Goal: Information Seeking & Learning: Learn about a topic

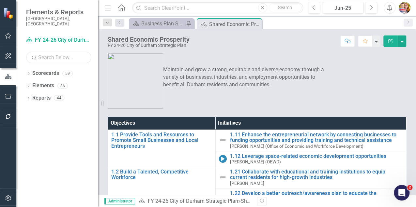
click at [43, 52] on input "text" at bounding box center [58, 57] width 65 height 11
type input "commun"
click at [27, 72] on icon "Dropdown" at bounding box center [28, 74] width 5 height 4
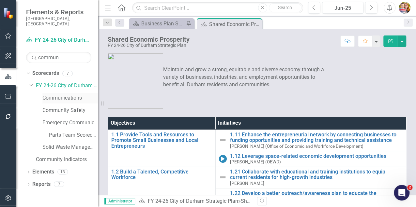
click at [68, 95] on link "Communications" at bounding box center [69, 99] width 55 height 8
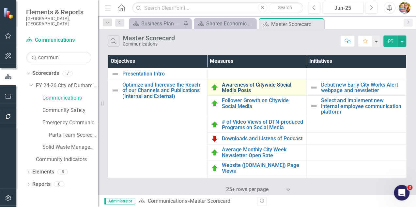
click at [239, 86] on link "Awareness of Citywide Social Media Posts" at bounding box center [263, 87] width 82 height 11
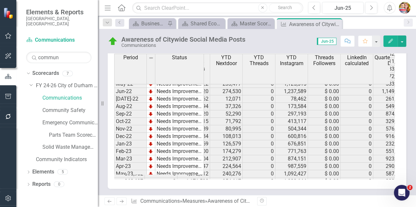
scroll to position [0, 564]
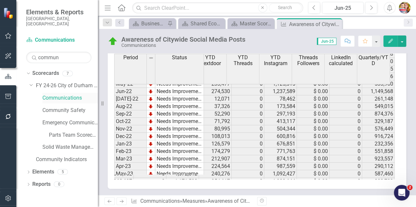
drag, startPoint x: 57, startPoint y: 93, endPoint x: 70, endPoint y: 93, distance: 13.7
click at [57, 95] on link "Communications" at bounding box center [69, 99] width 55 height 8
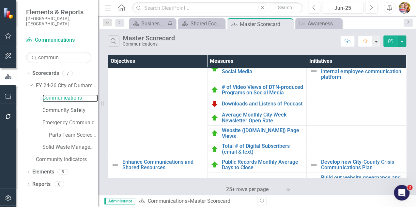
scroll to position [43, 0]
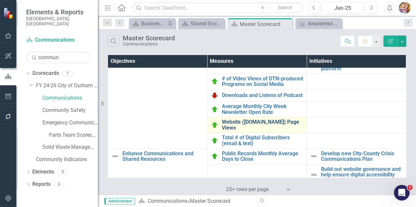
click at [224, 131] on link "Website ([DOMAIN_NAME]) Page Views" at bounding box center [263, 124] width 82 height 11
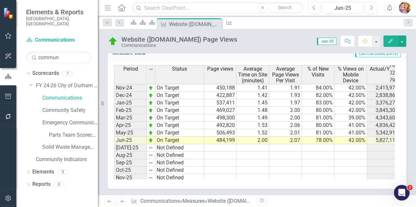
scroll to position [0, 173]
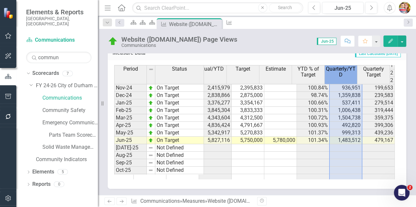
click at [342, 72] on span "Quarterly/YTD" at bounding box center [341, 71] width 30 height 11
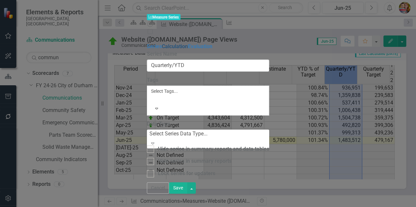
click at [162, 43] on link "Calculation" at bounding box center [175, 46] width 26 height 6
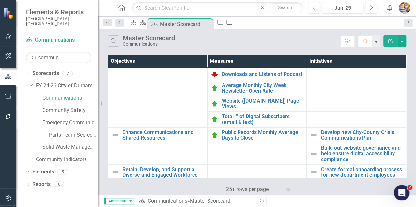
scroll to position [64, 0]
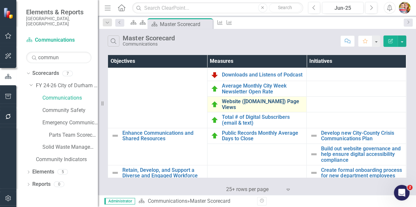
click at [263, 110] on link "Website ([DOMAIN_NAME]) Page Views" at bounding box center [263, 104] width 82 height 11
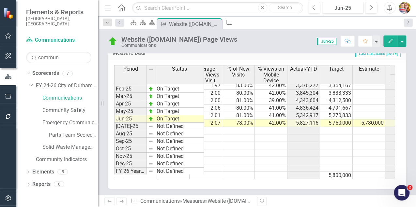
scroll to position [0, 108]
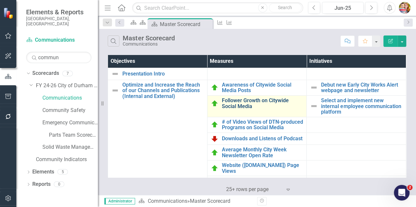
click at [237, 104] on link "Follower Growth on Citywide Social Media" at bounding box center [263, 103] width 82 height 11
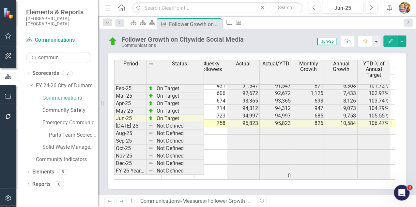
scroll to position [330, 262]
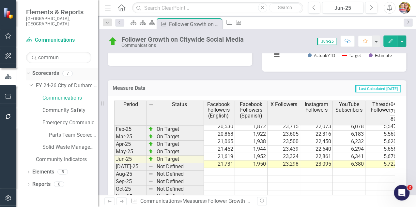
click at [41, 70] on link "Scorecards" at bounding box center [45, 74] width 27 height 8
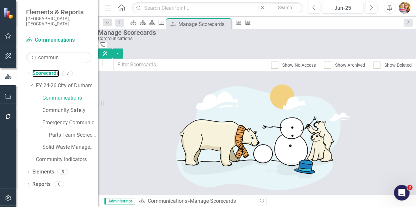
scroll to position [413, 0]
click at [122, 8] on icon at bounding box center [122, 7] width 8 height 7
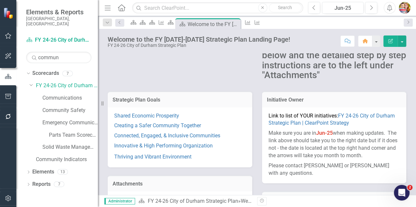
scroll to position [65, 0]
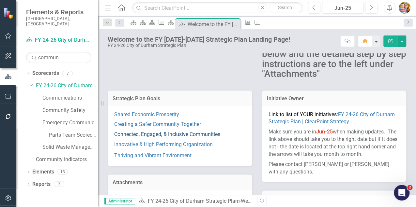
click at [132, 135] on link "Connected, Engaged, & Inclusive Communities" at bounding box center [167, 134] width 106 height 6
